Goal: Check status

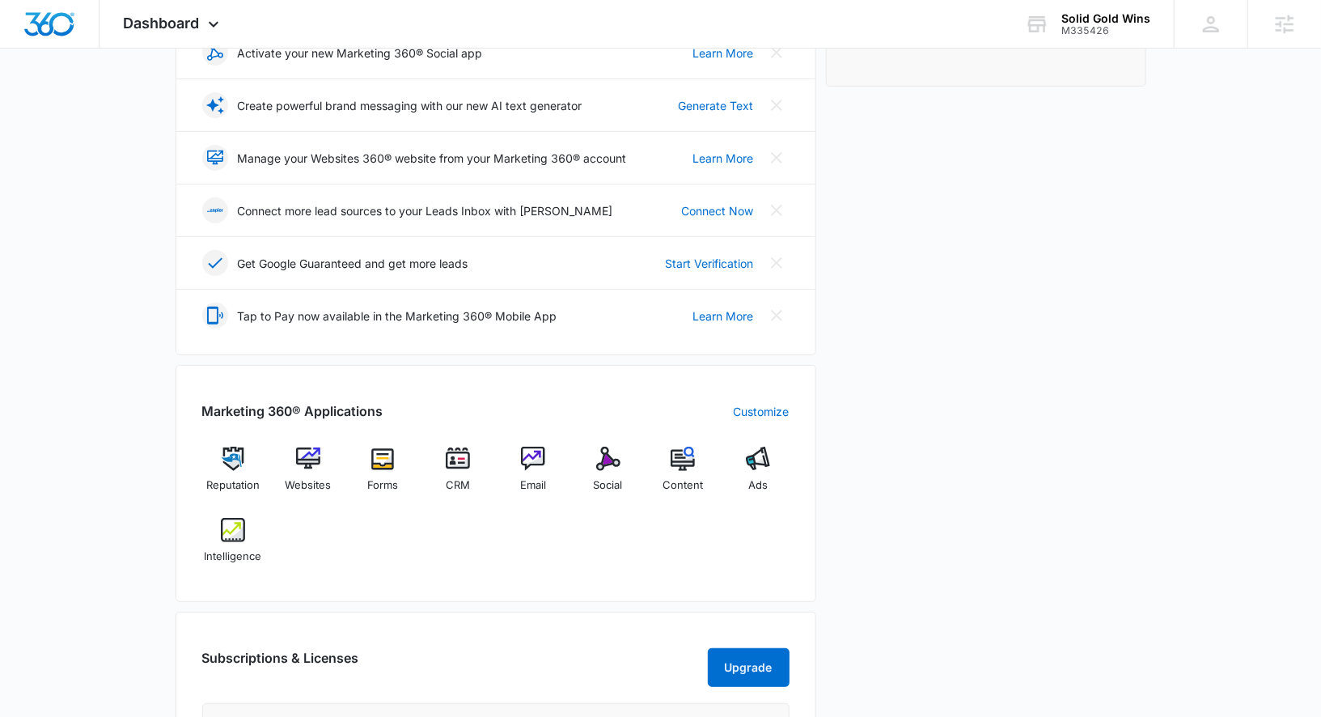
scroll to position [345, 0]
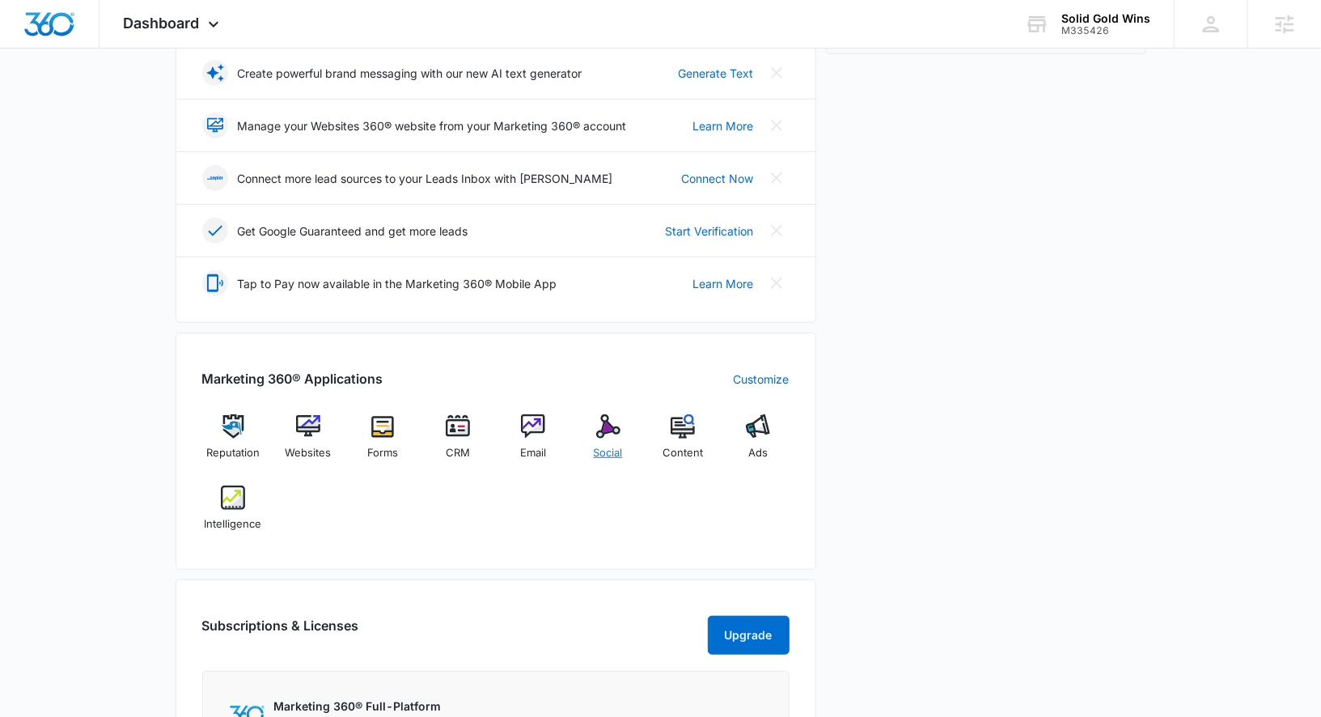
click at [601, 426] on img at bounding box center [608, 426] width 24 height 24
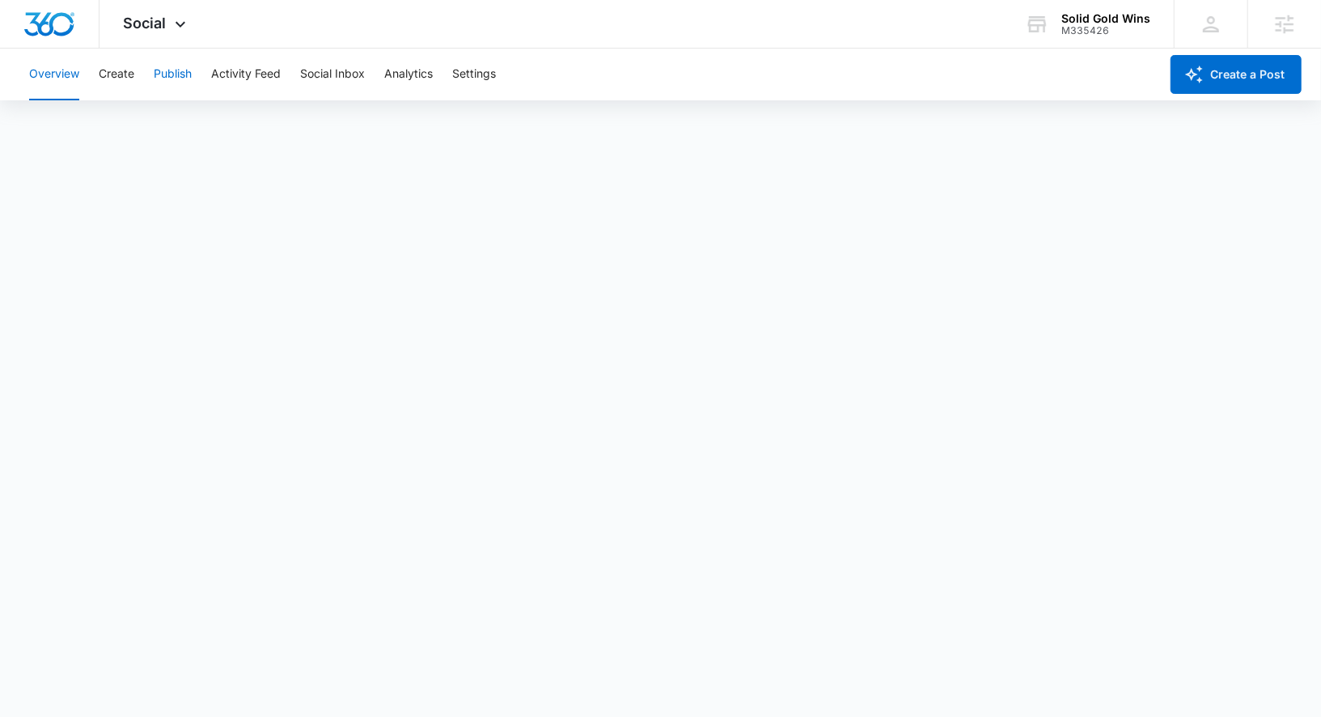
click at [182, 77] on button "Publish" at bounding box center [173, 75] width 38 height 52
click at [108, 60] on button "Create" at bounding box center [117, 75] width 36 height 52
click at [174, 131] on button "Approvals" at bounding box center [158, 123] width 54 height 45
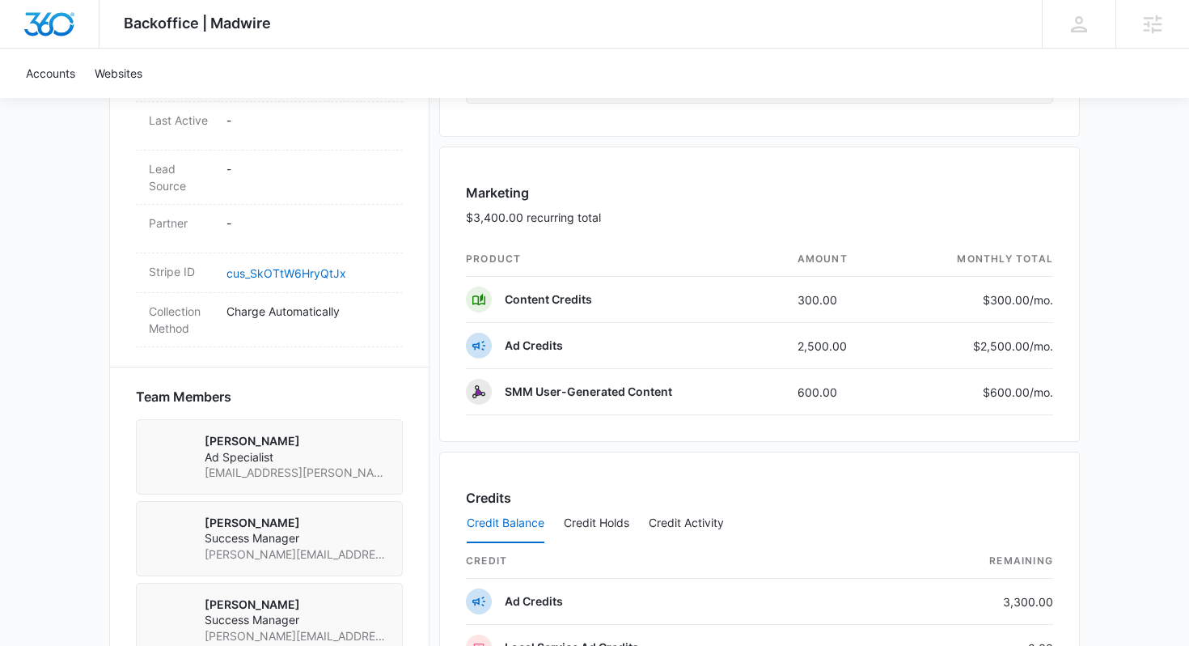
scroll to position [874, 0]
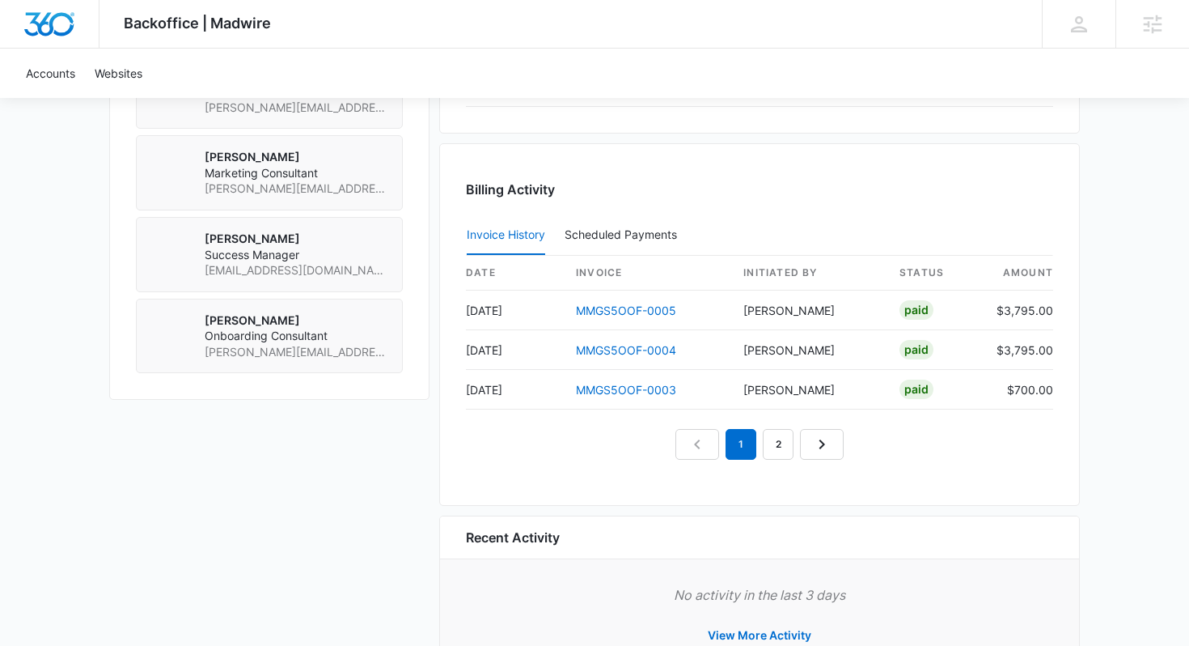
scroll to position [1484, 0]
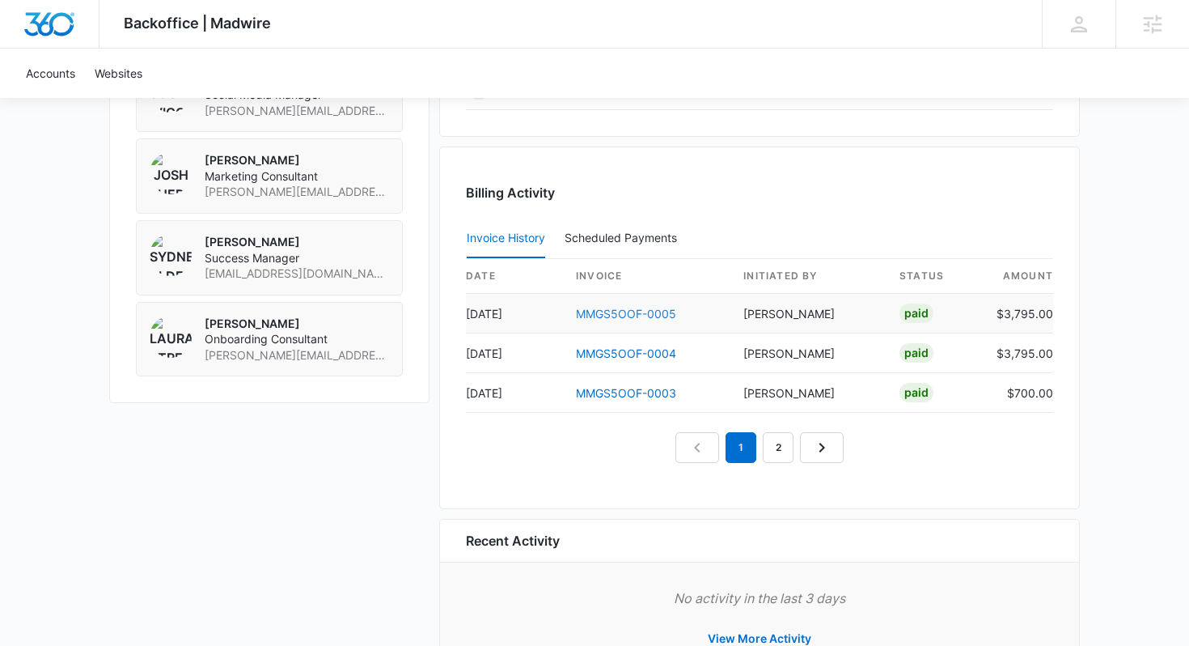
click at [629, 310] on link "MMGS5OOF-0005" at bounding box center [626, 314] width 100 height 14
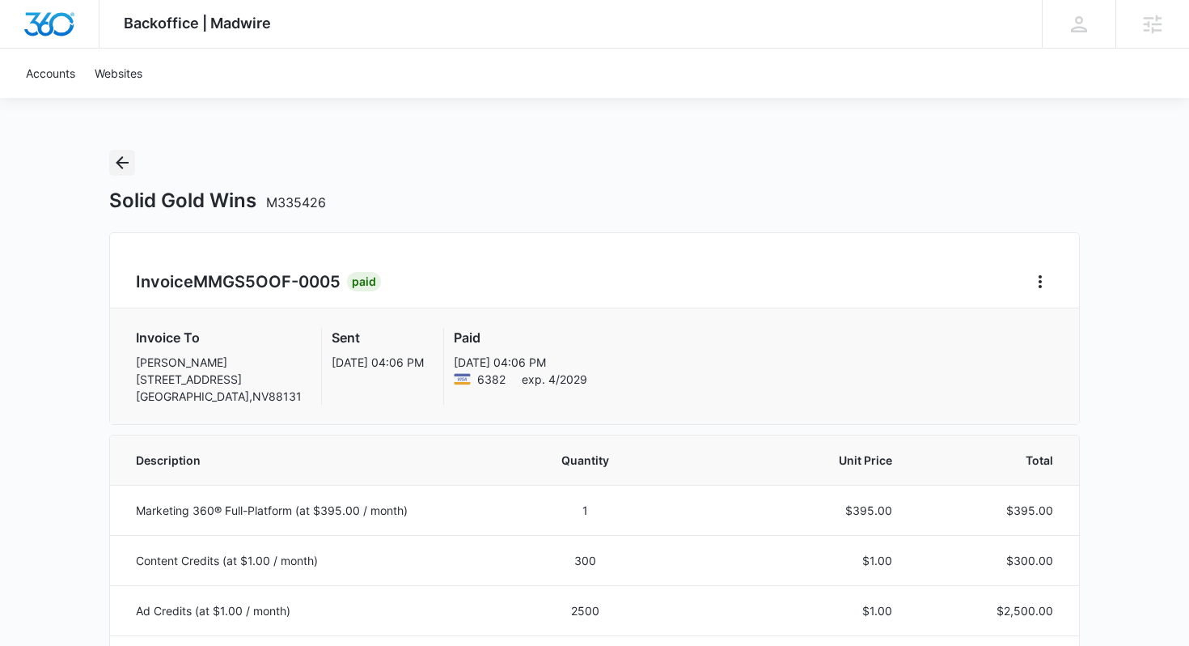
click at [129, 171] on icon "Back" at bounding box center [121, 162] width 19 height 19
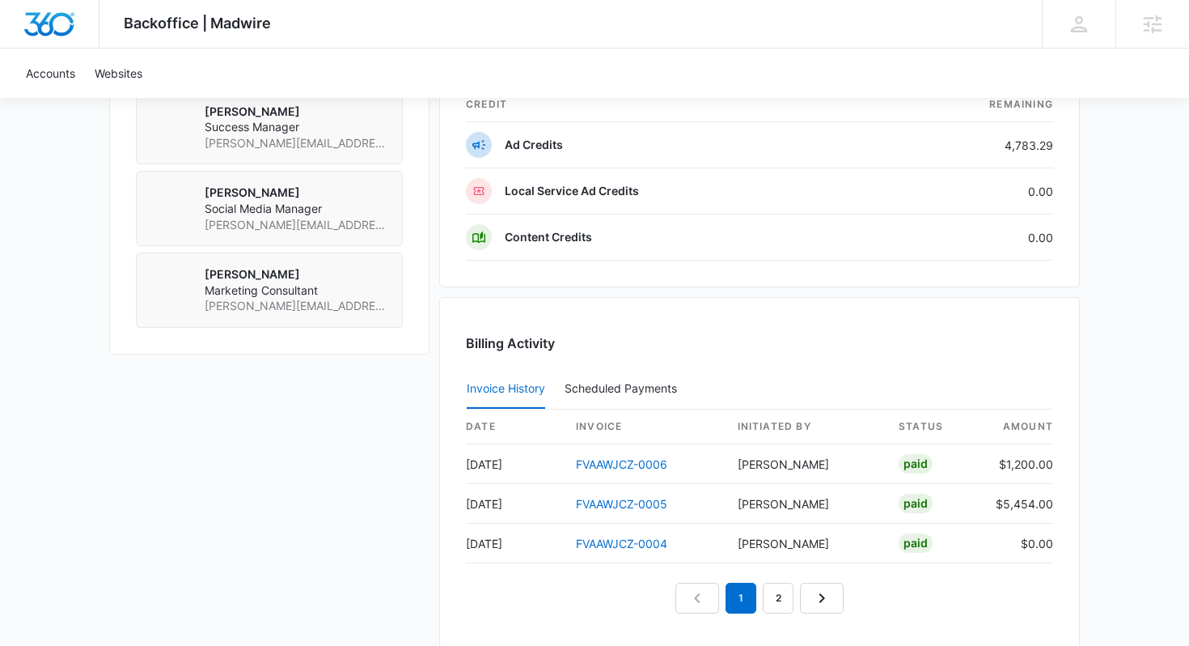
scroll to position [1371, 0]
click at [641, 460] on link "FVAAWJCZ-0006" at bounding box center [621, 462] width 91 height 14
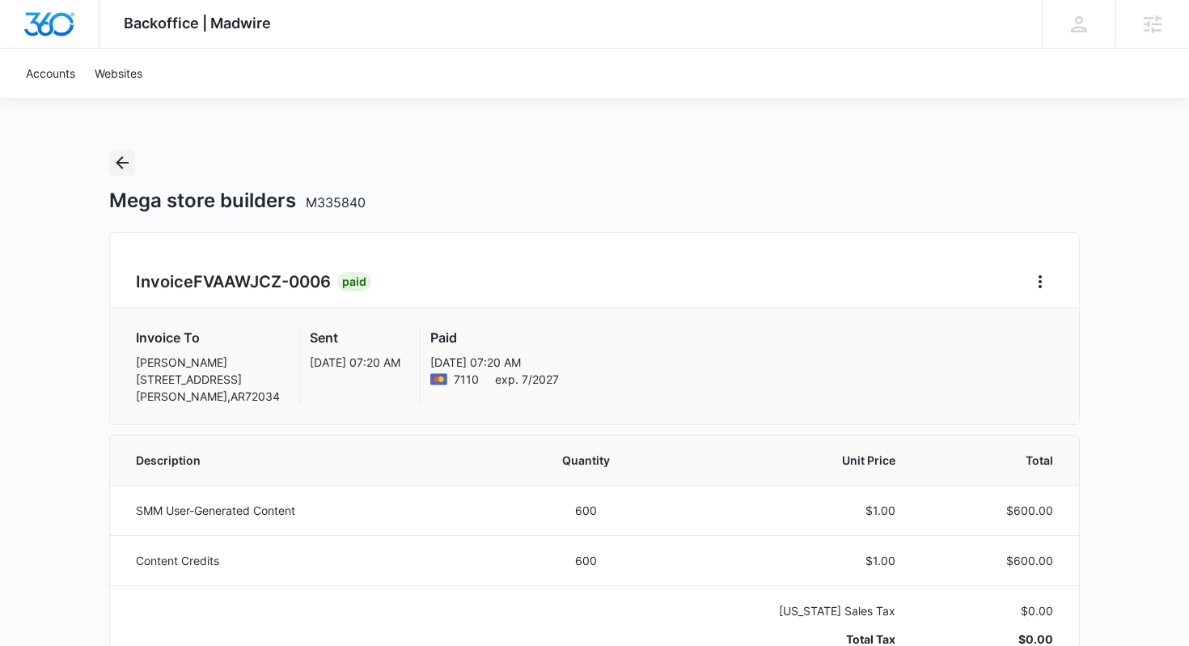
click at [129, 156] on icon "Back" at bounding box center [121, 162] width 19 height 19
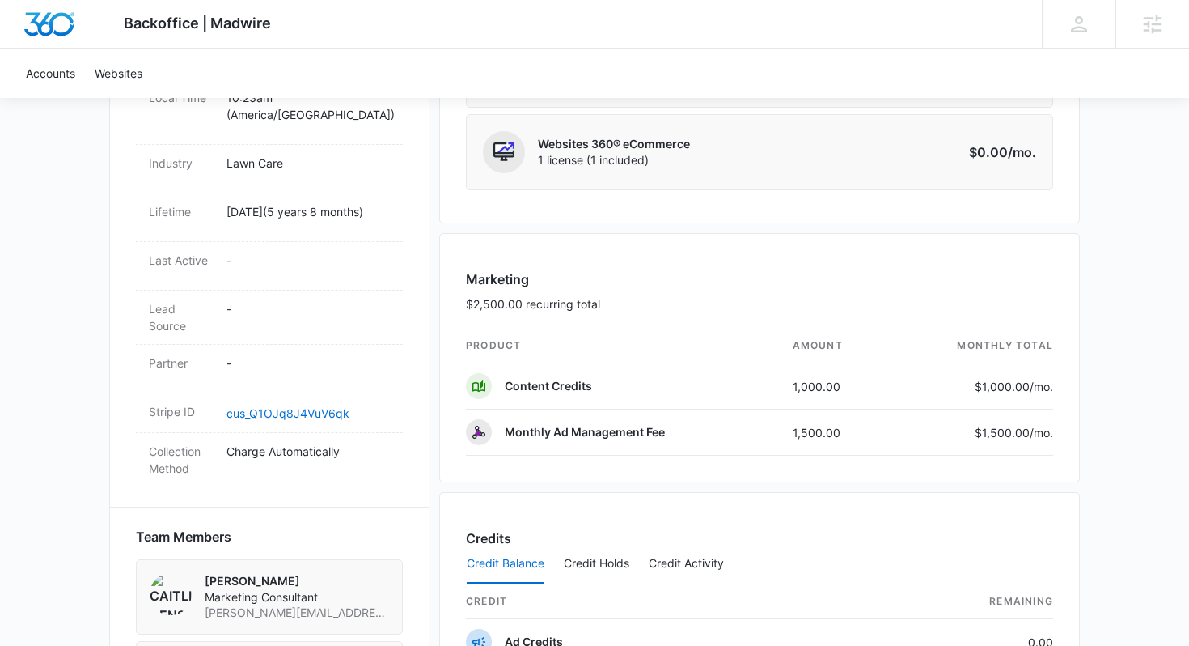
scroll to position [735, 0]
